Goal: Find specific page/section: Find specific page/section

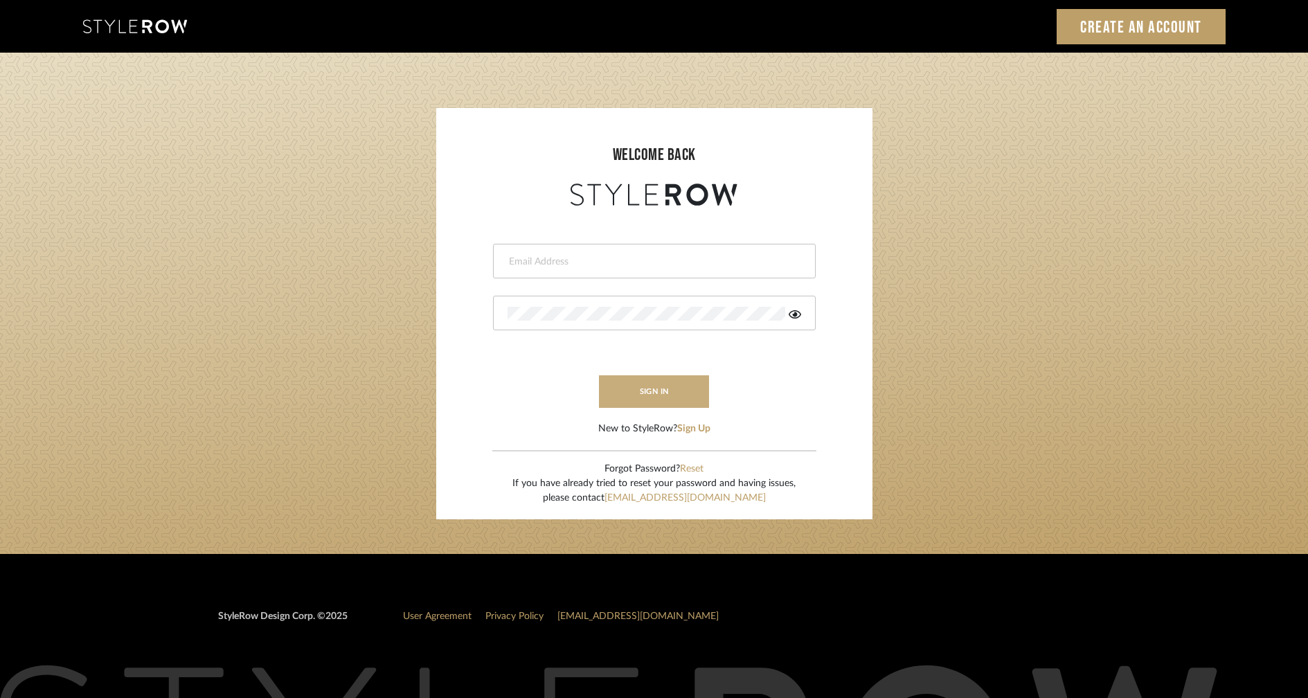
type input "ashley@winnieandcointeriors.com"
click at [654, 395] on button "sign in" at bounding box center [654, 391] width 111 height 33
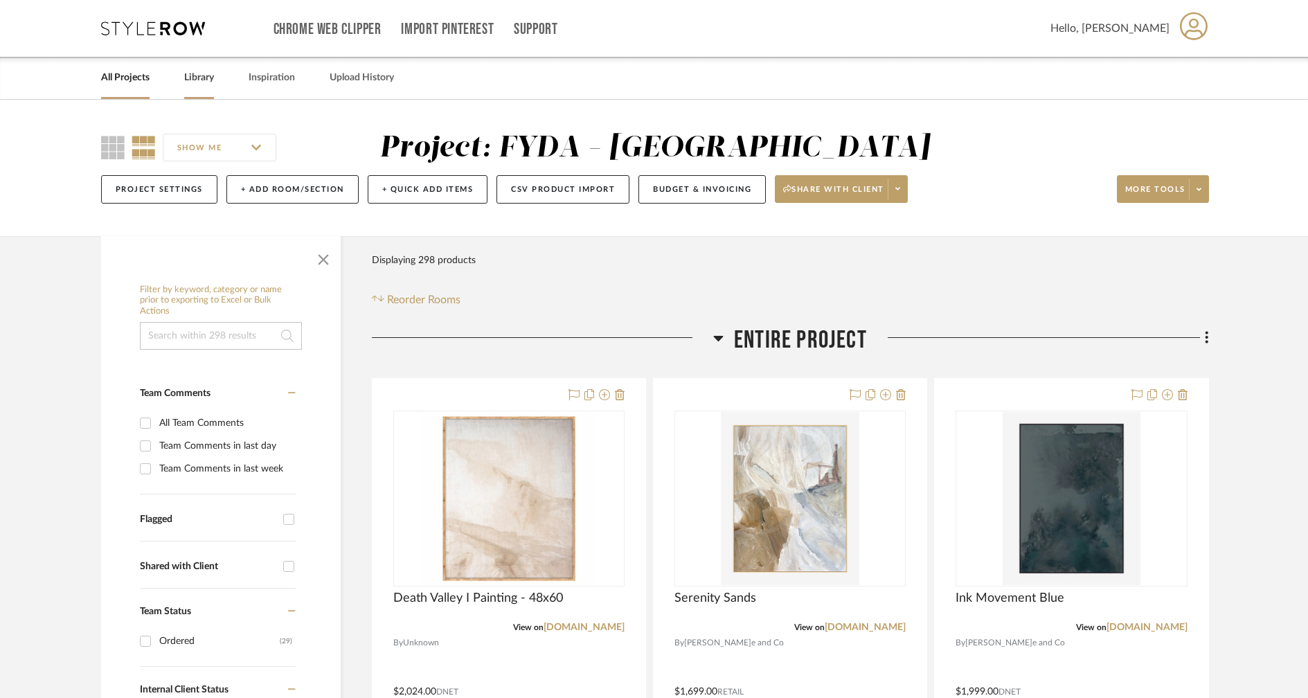
click at [196, 79] on link "Library" at bounding box center [199, 78] width 30 height 19
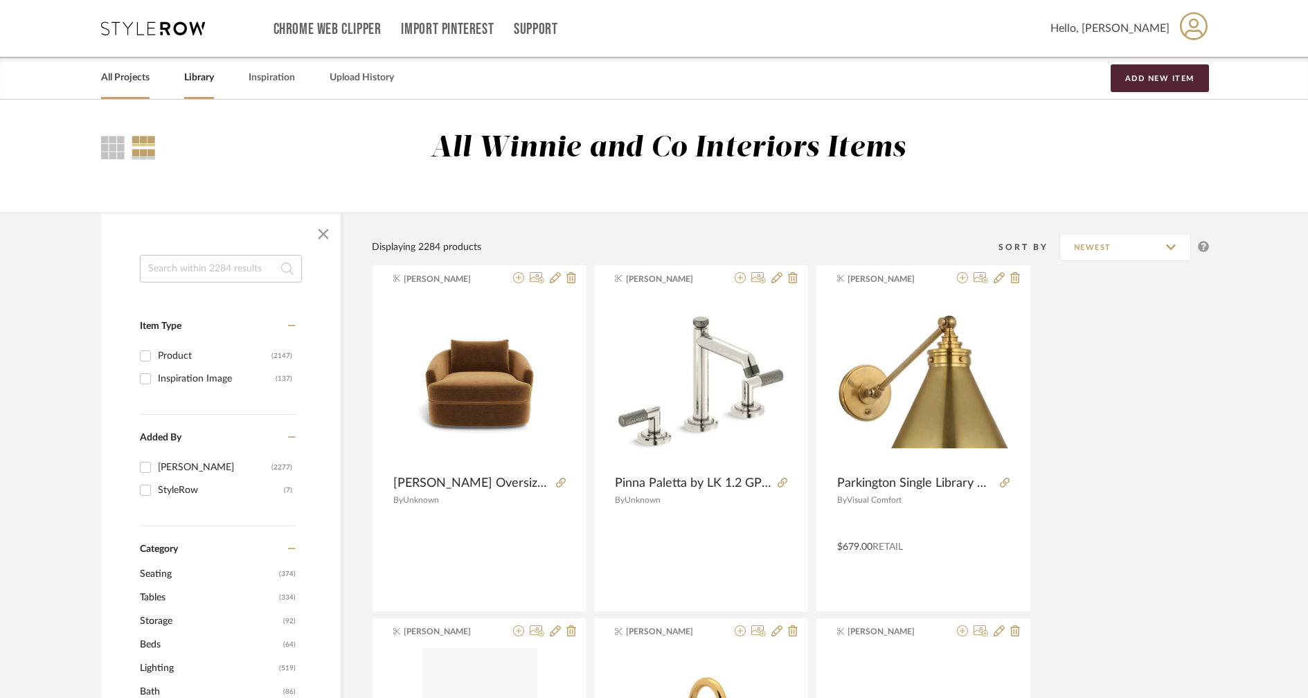
click at [129, 80] on link "All Projects" at bounding box center [125, 78] width 48 height 19
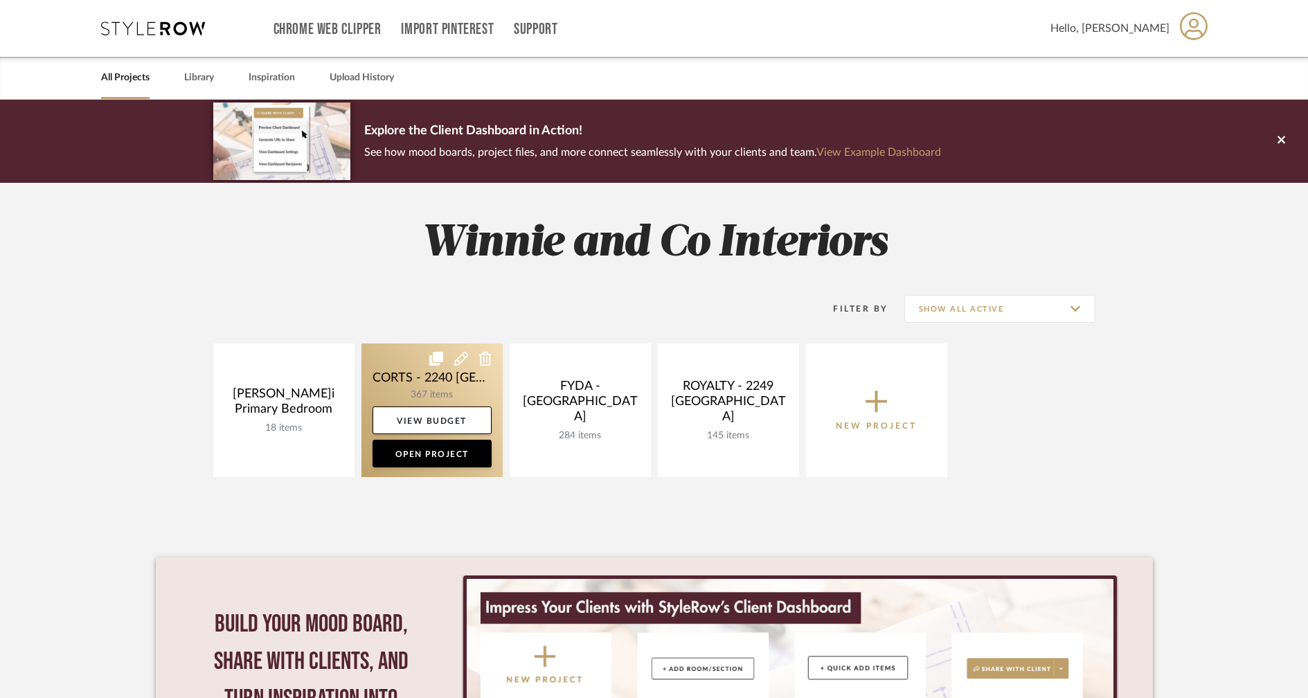
click at [428, 386] on link at bounding box center [431, 410] width 141 height 134
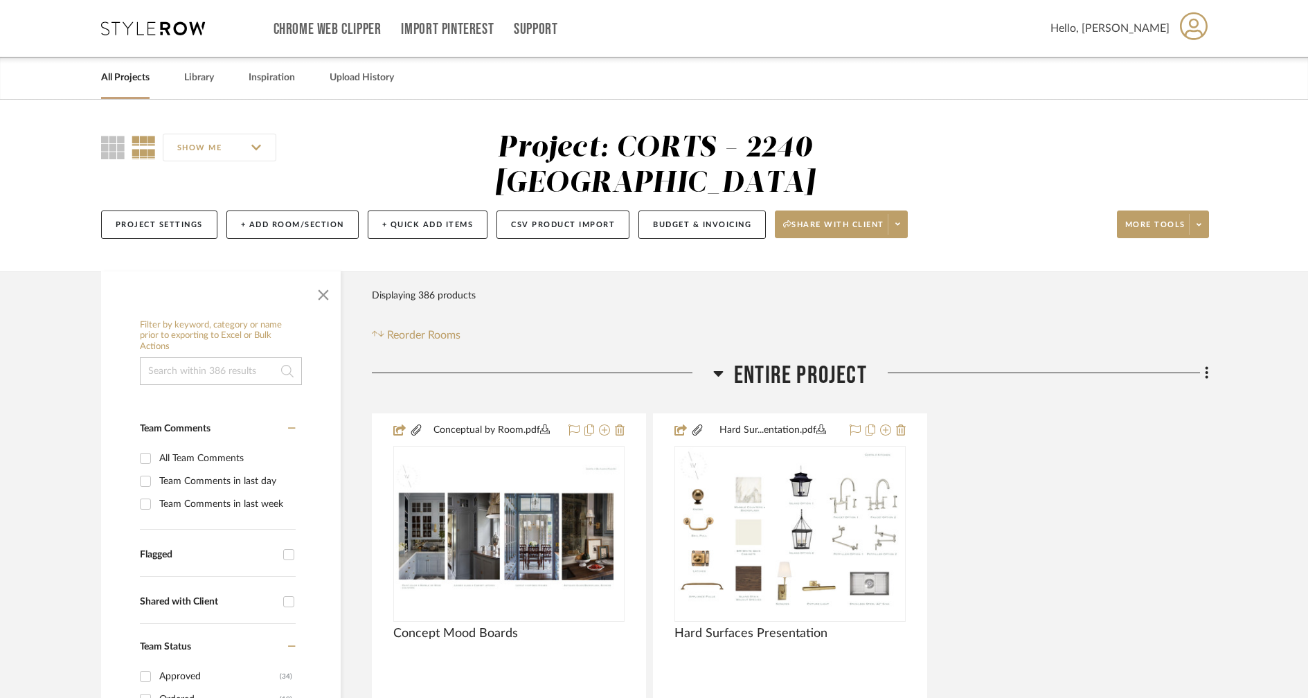
click at [719, 371] on icon at bounding box center [719, 374] width 10 height 6
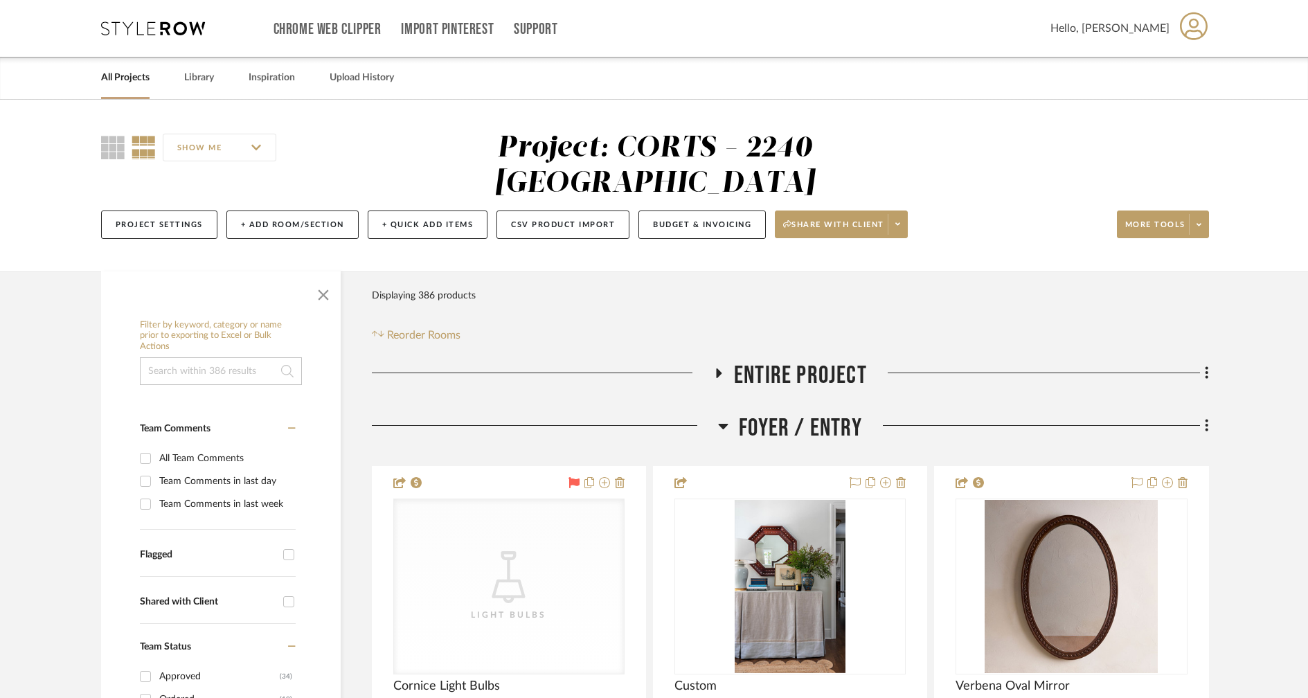
click at [726, 417] on icon at bounding box center [723, 425] width 10 height 17
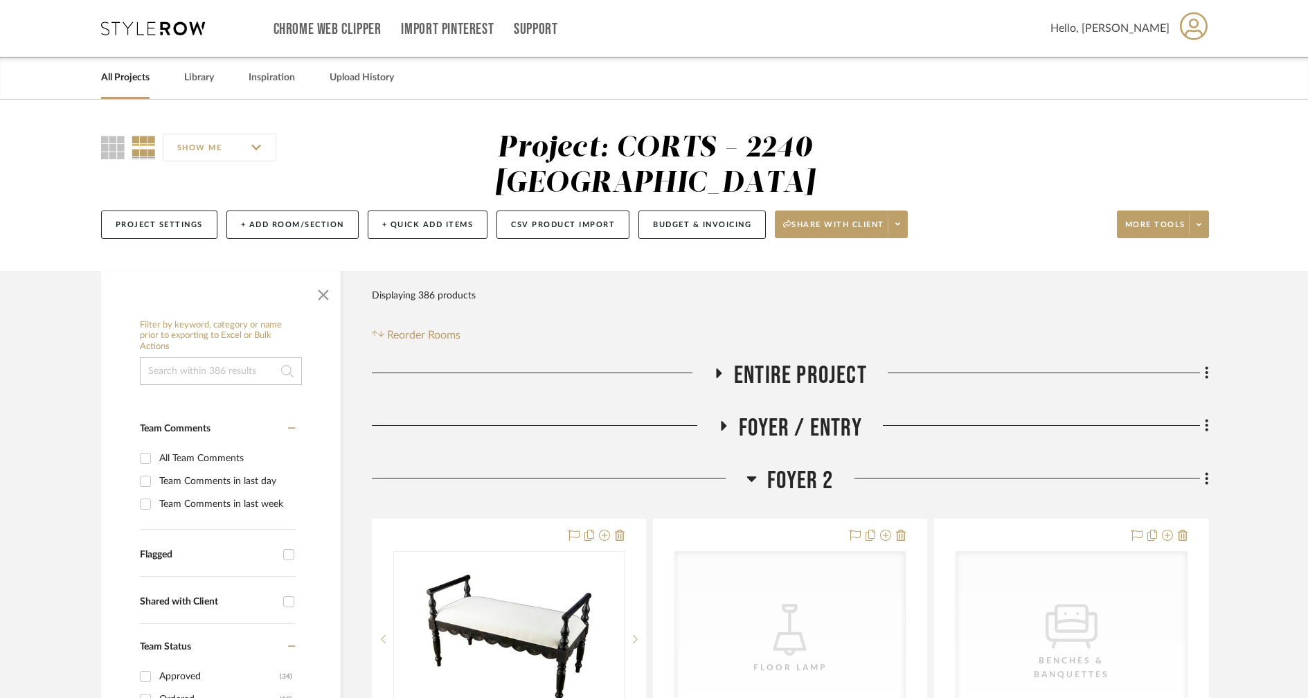
click at [752, 476] on icon at bounding box center [752, 479] width 10 height 6
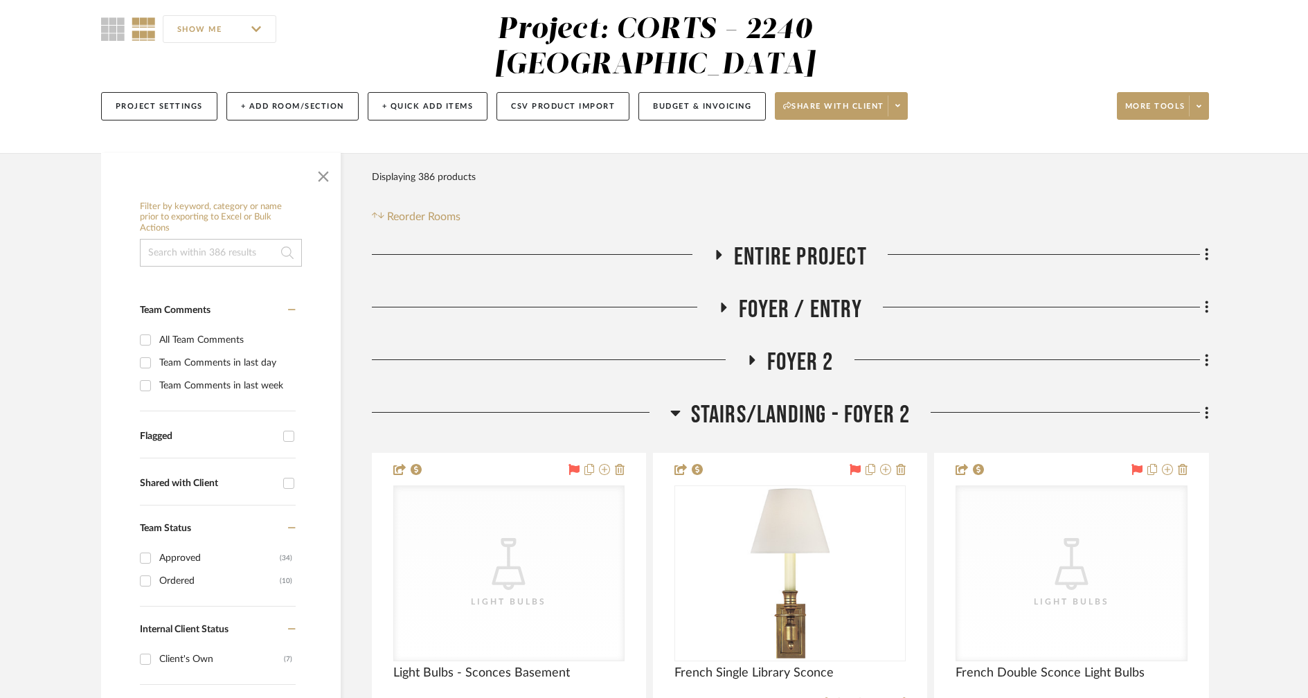
scroll to position [119, 0]
click at [671, 404] on icon at bounding box center [675, 412] width 10 height 17
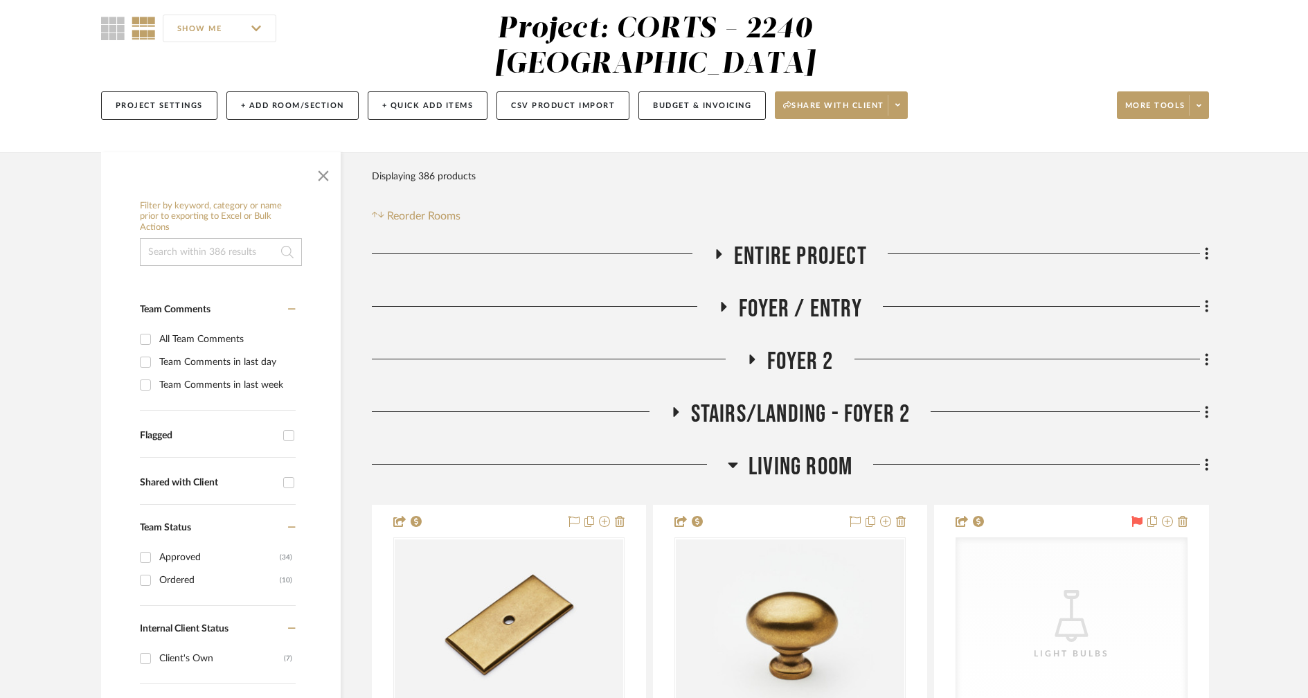
click at [730, 456] on icon at bounding box center [733, 464] width 10 height 17
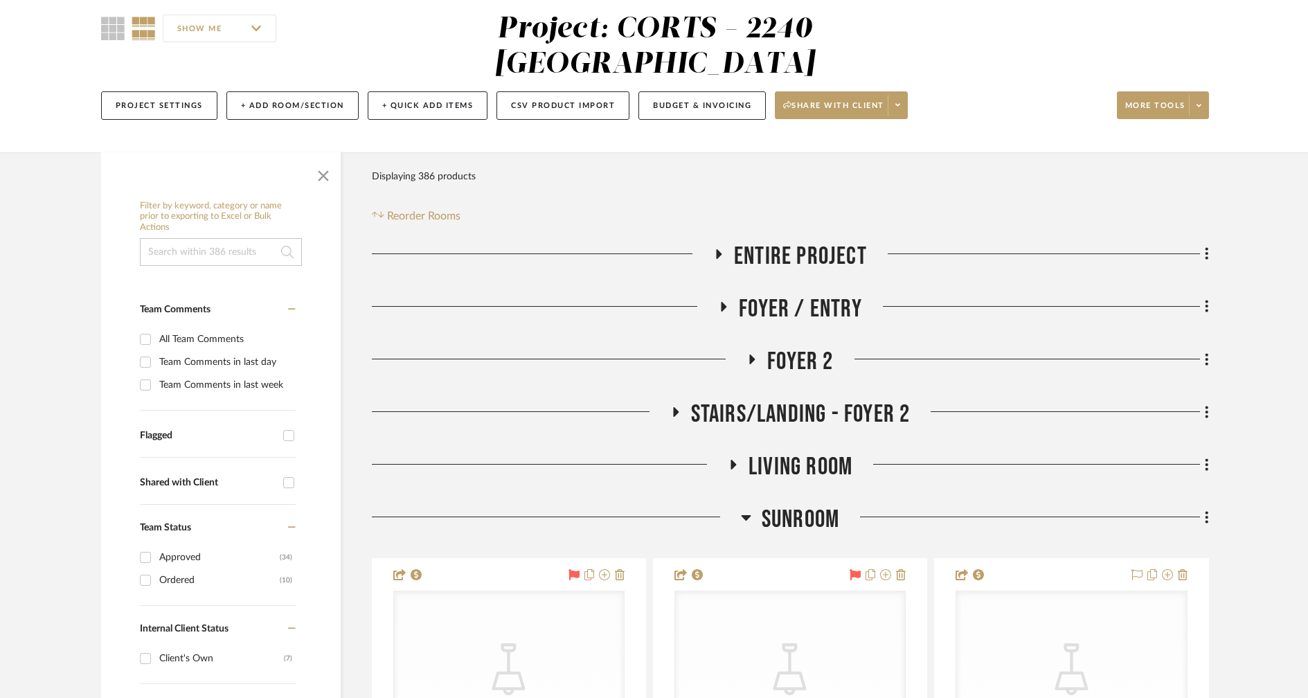
click at [743, 509] on icon at bounding box center [746, 517] width 10 height 17
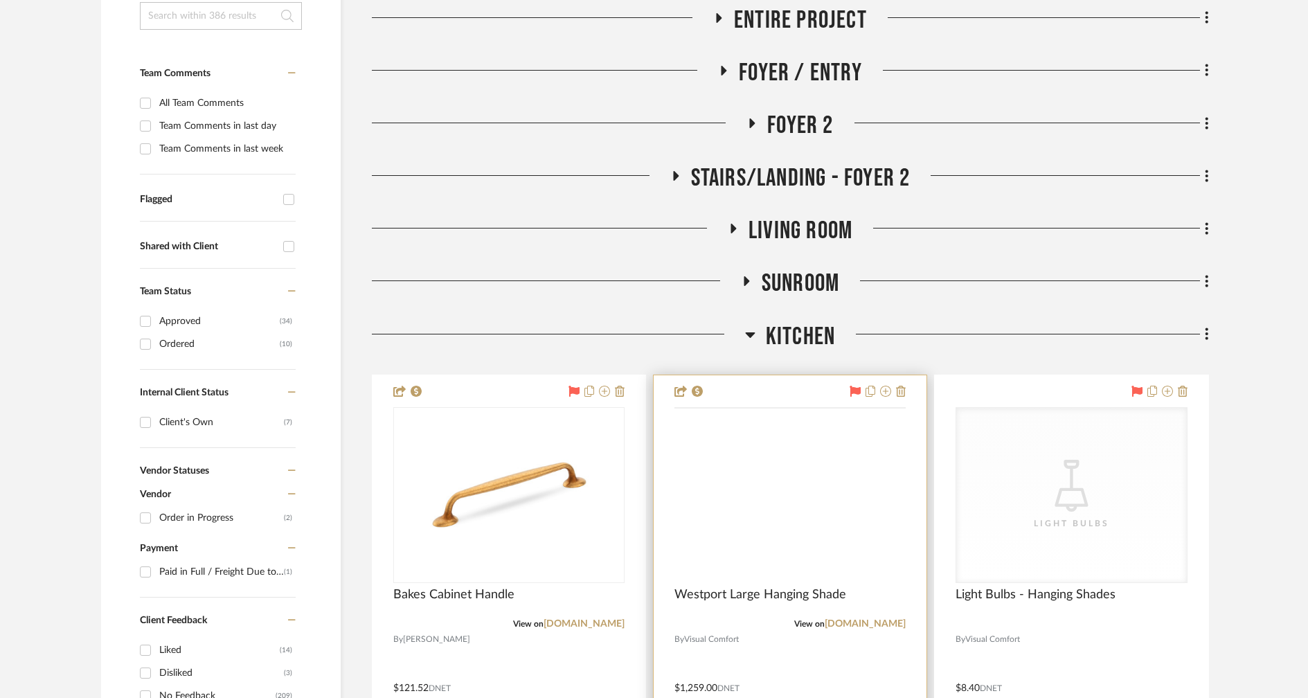
scroll to position [365, 0]
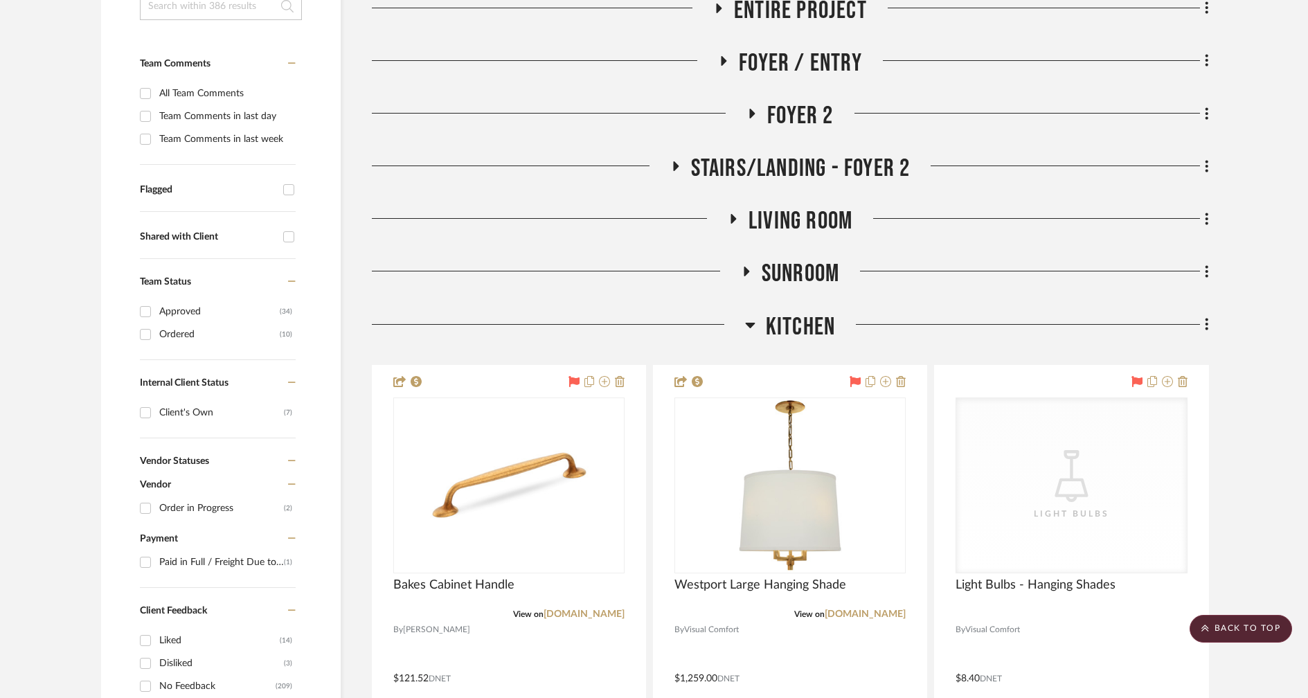
click at [748, 316] on icon at bounding box center [750, 324] width 10 height 17
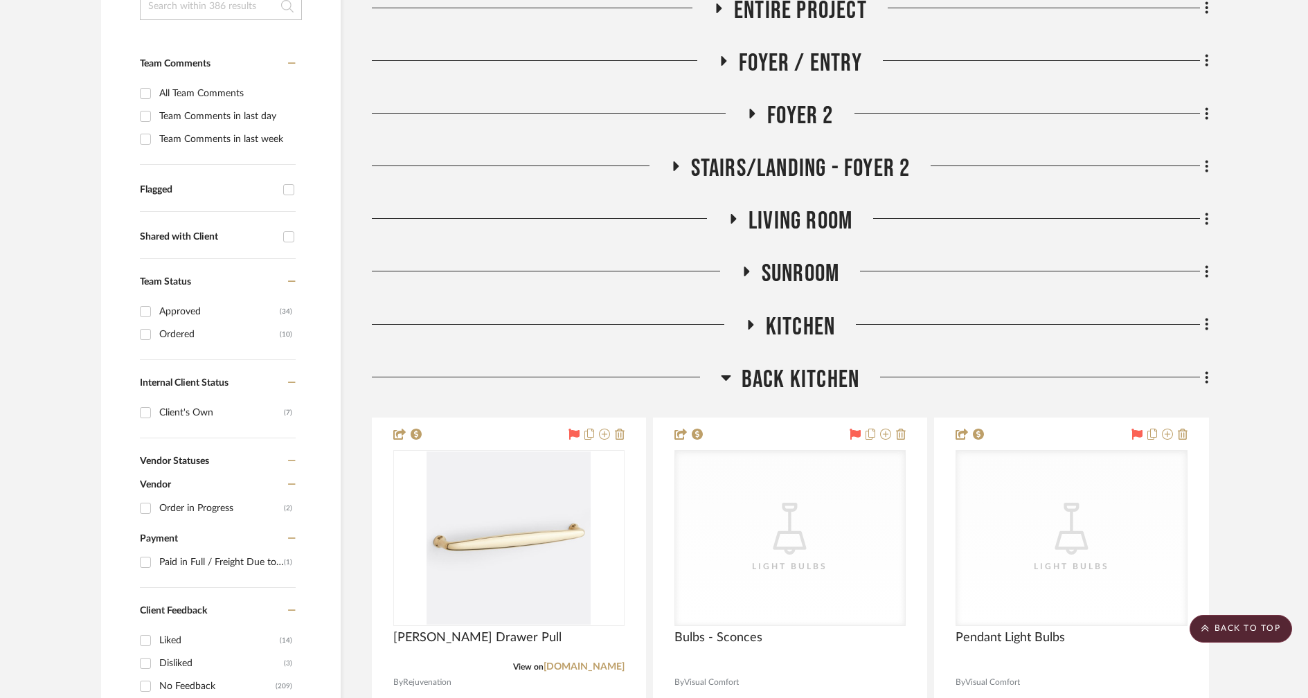
click at [719, 365] on div at bounding box center [546, 382] width 349 height 35
click at [724, 375] on icon at bounding box center [726, 378] width 10 height 6
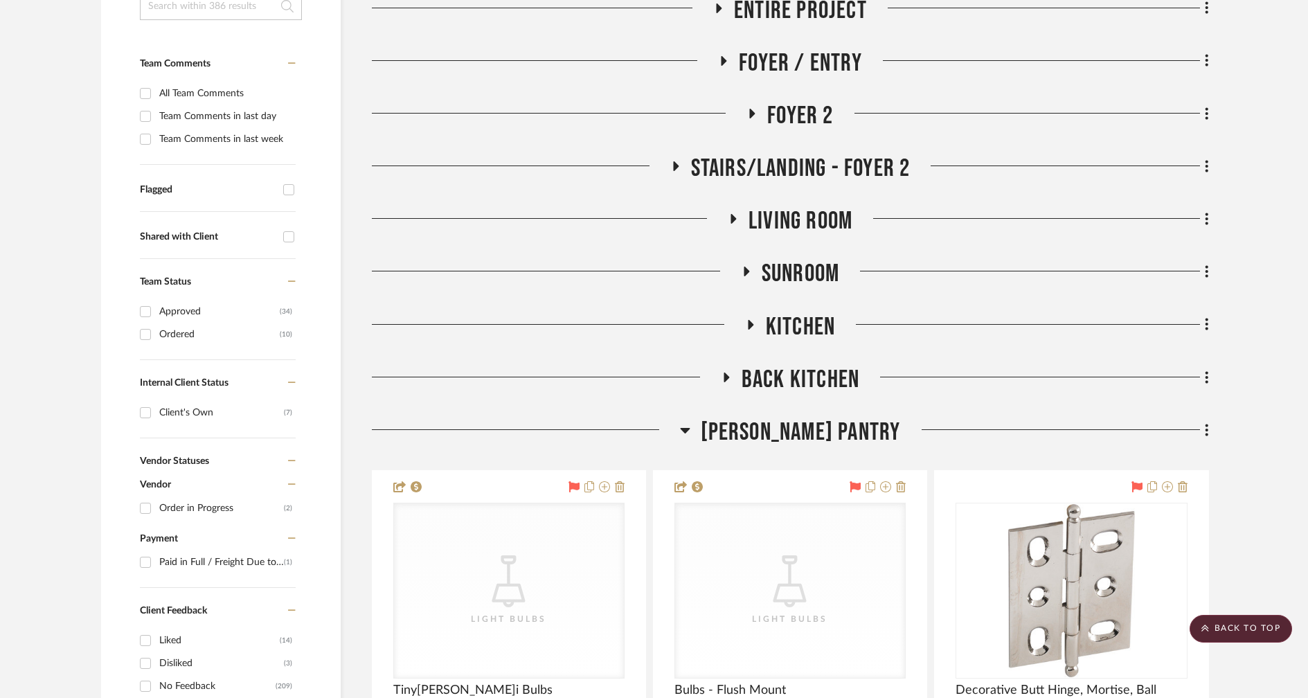
click at [689, 428] on icon at bounding box center [685, 431] width 10 height 6
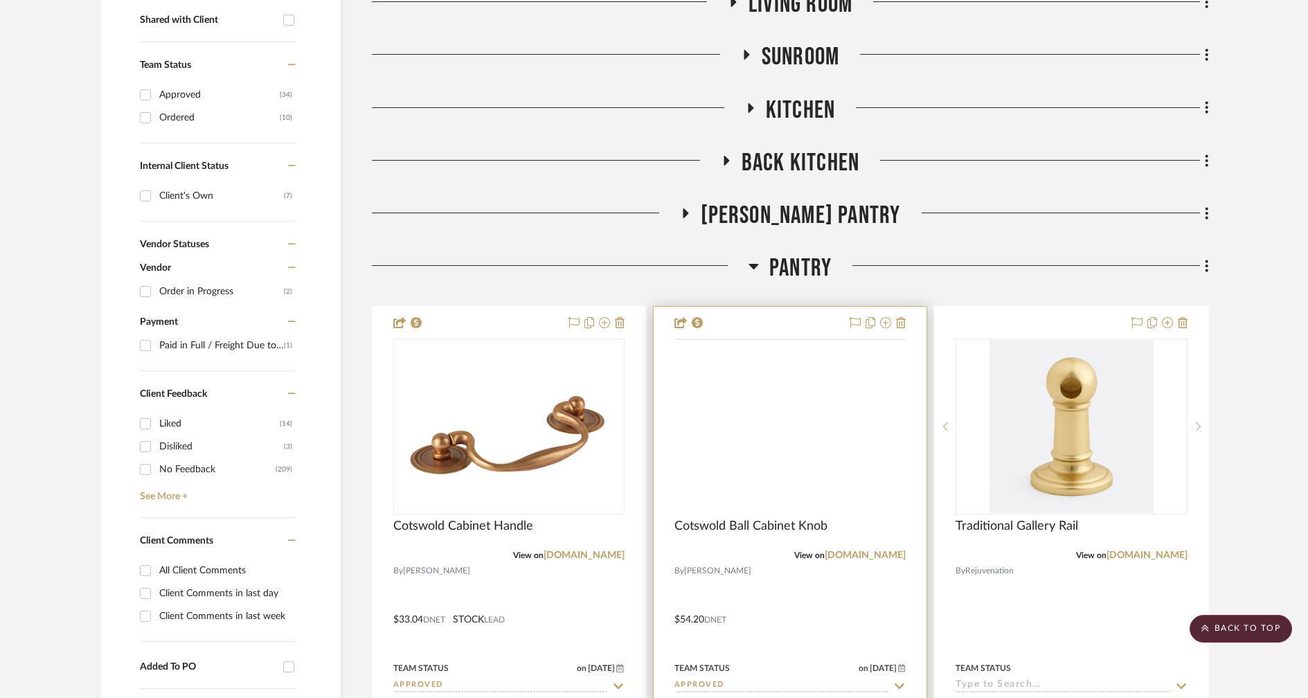
scroll to position [595, 0]
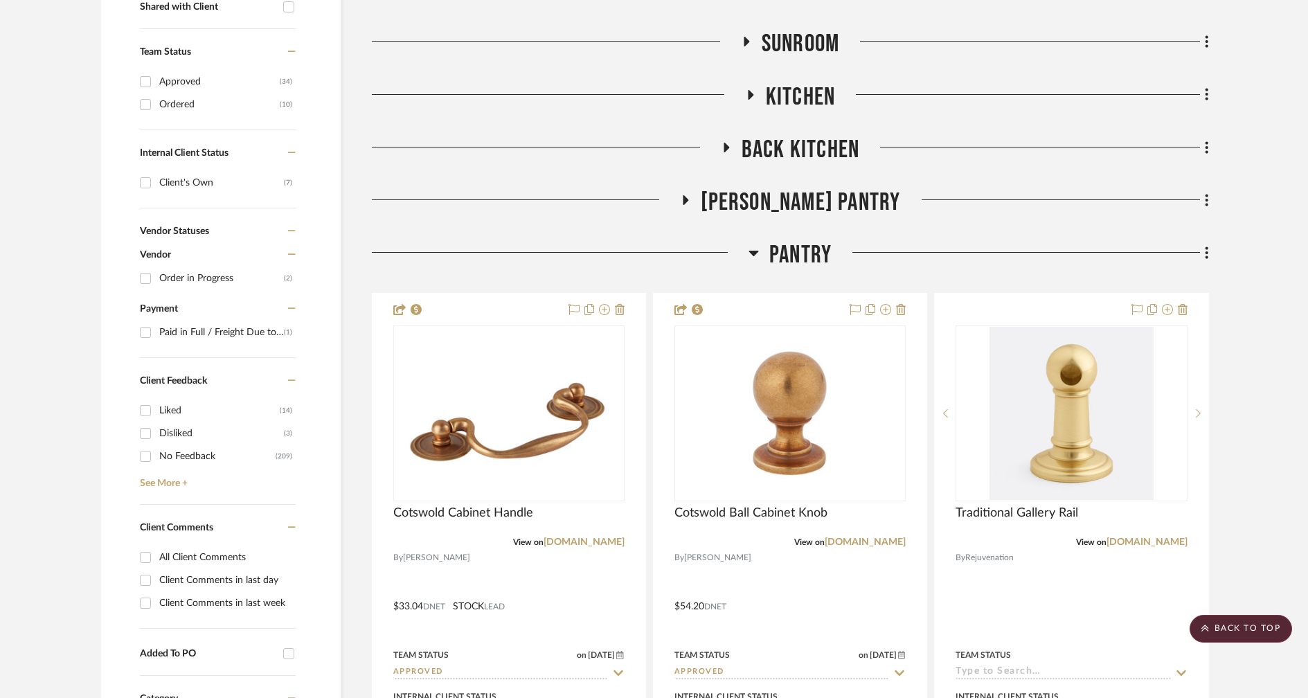
click at [757, 251] on icon at bounding box center [753, 254] width 10 height 6
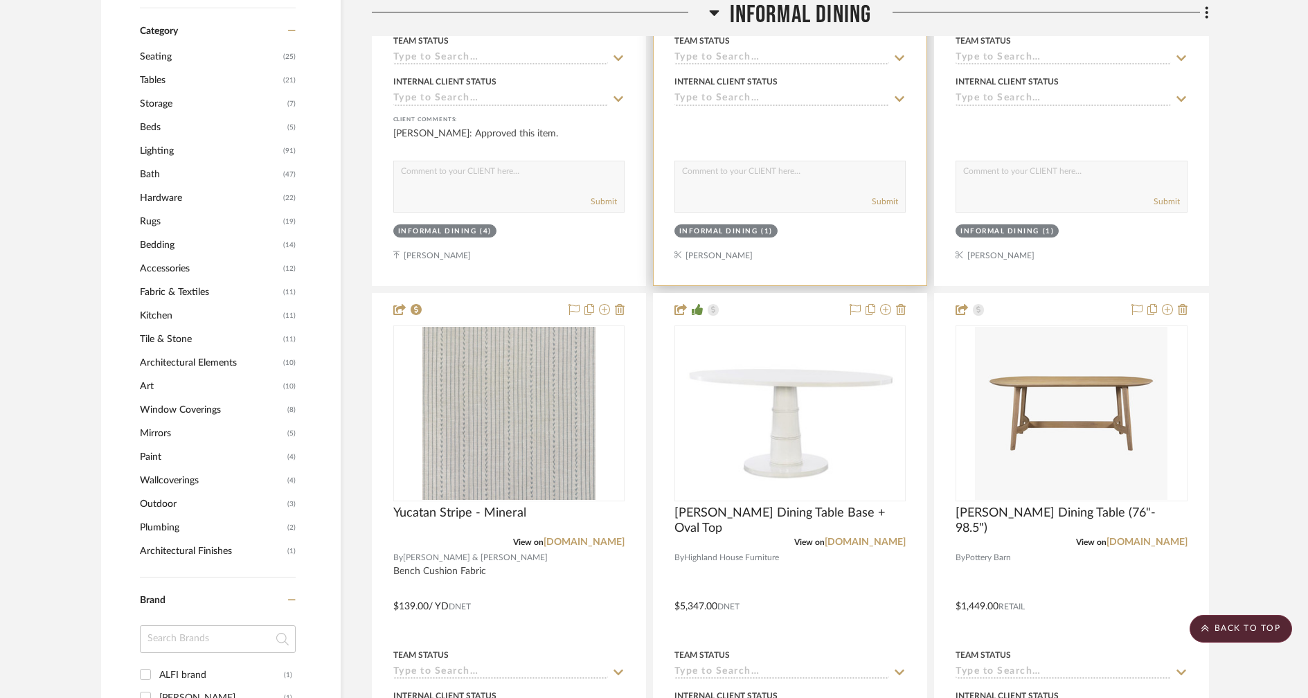
scroll to position [1316, 0]
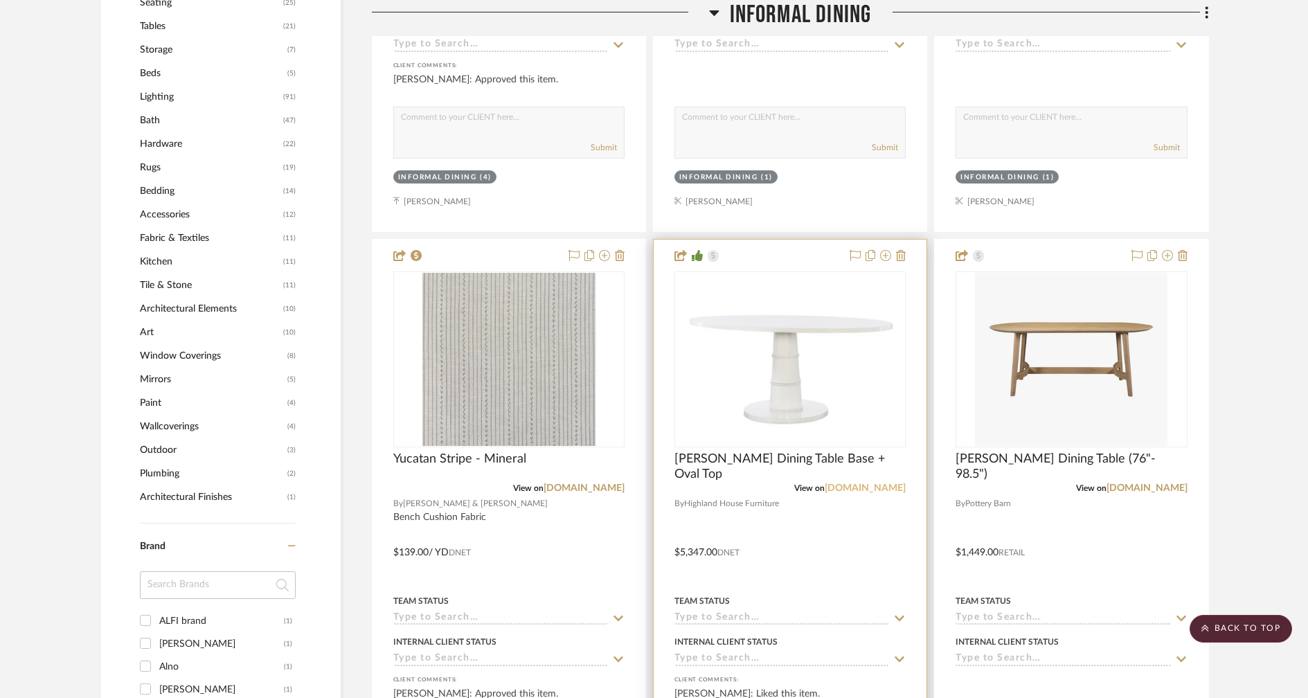
click at [840, 483] on link "[DOMAIN_NAME]" at bounding box center [864, 488] width 81 height 10
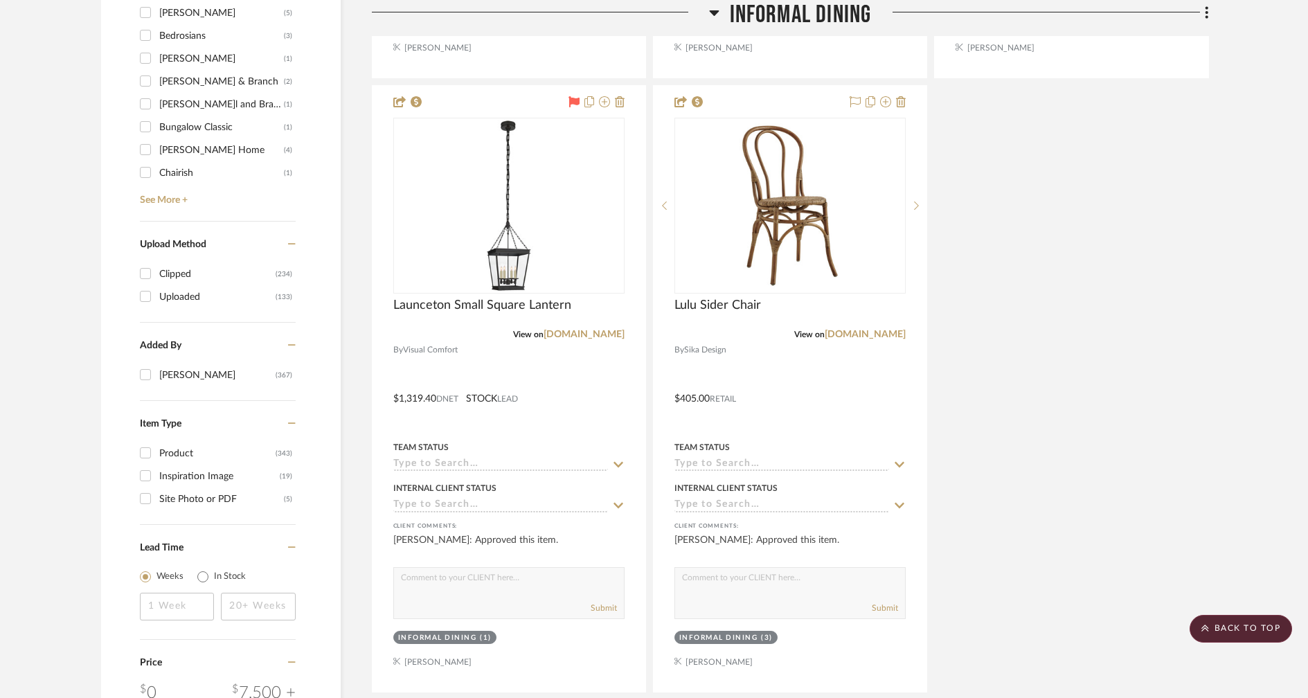
scroll to position [2088, 0]
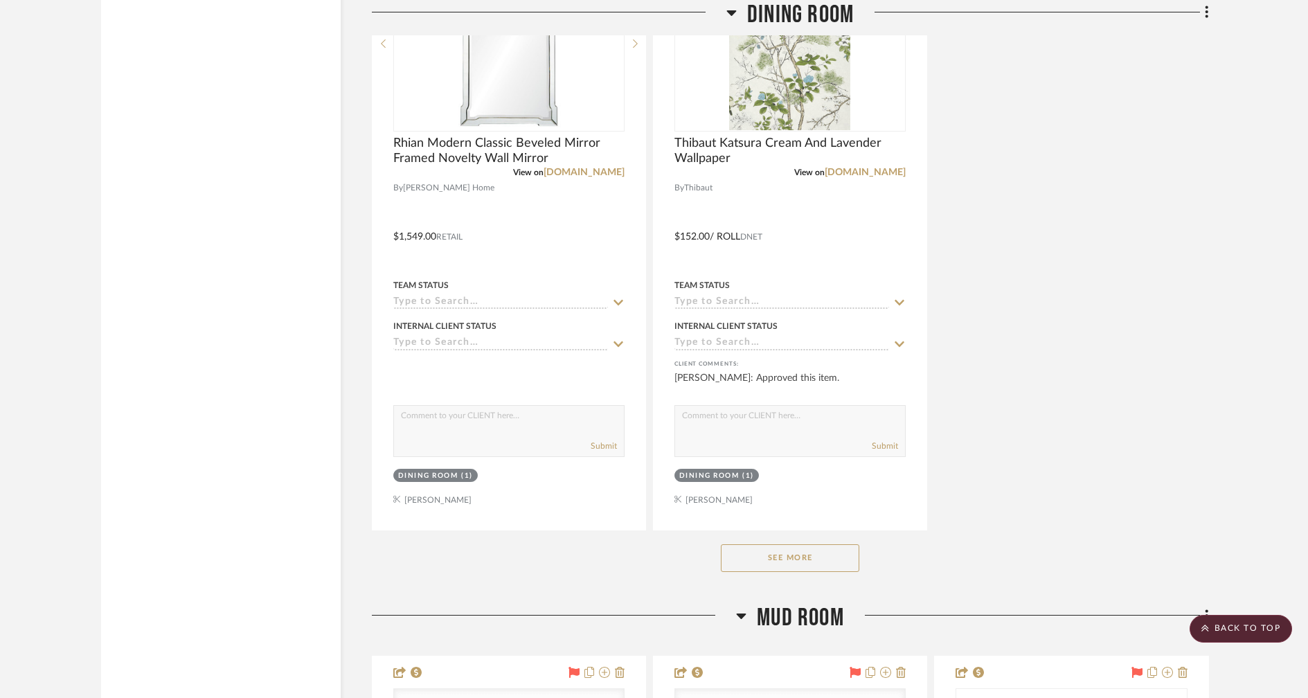
scroll to position [4209, 0]
click at [759, 541] on button "See More" at bounding box center [790, 555] width 138 height 28
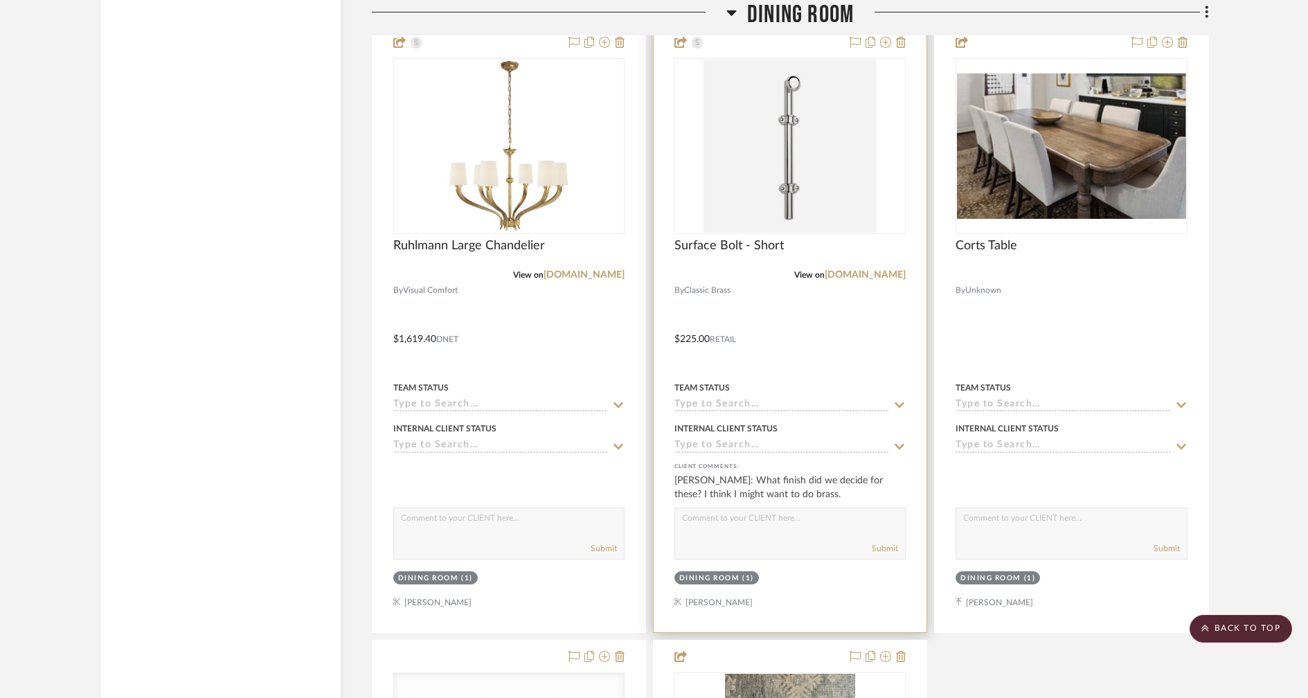
scroll to position [4722, 0]
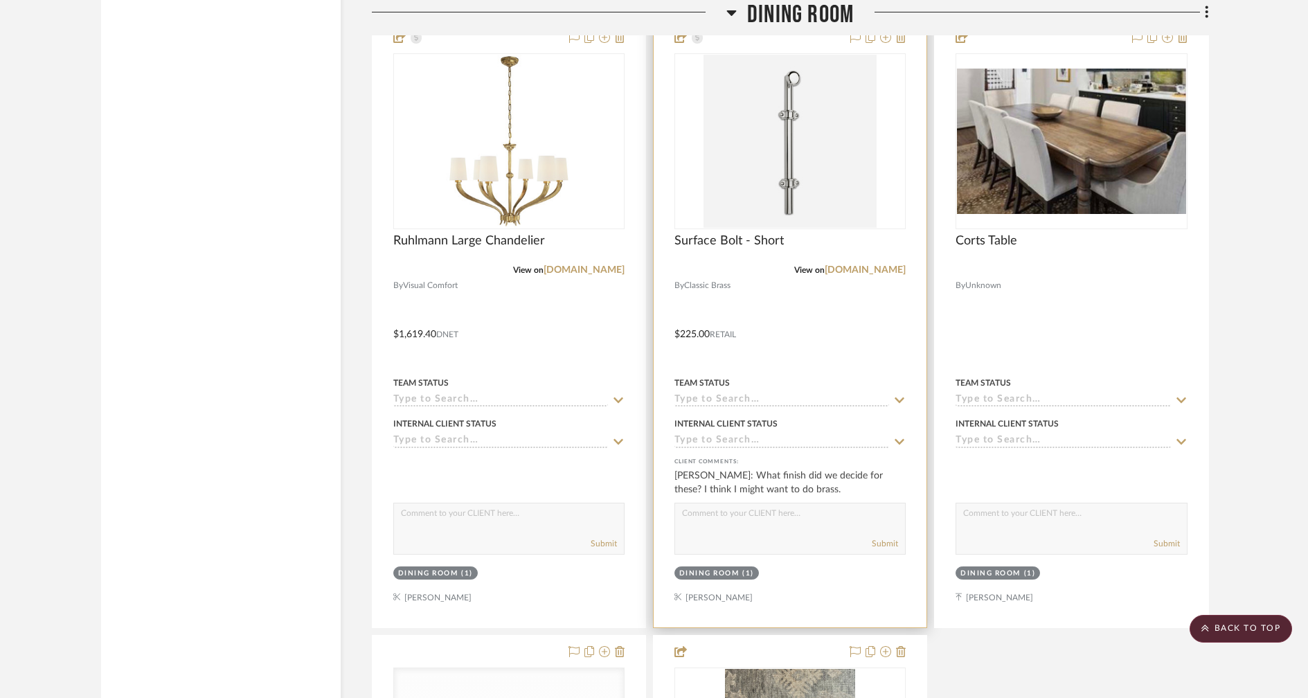
click at [748, 503] on textarea at bounding box center [790, 516] width 230 height 26
click at [874, 265] on link "[DOMAIN_NAME]" at bounding box center [864, 270] width 81 height 10
